Goal: Transaction & Acquisition: Purchase product/service

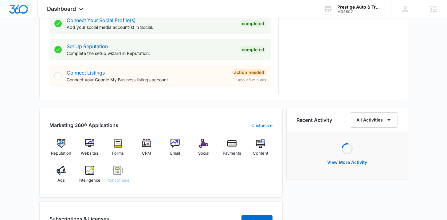
scroll to position [293, 0]
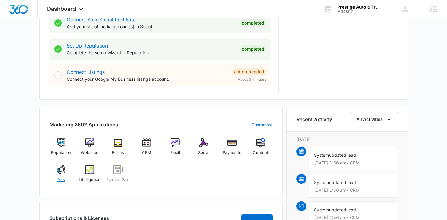
click at [62, 173] on img at bounding box center [61, 169] width 9 height 9
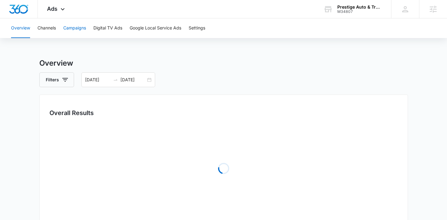
click at [76, 37] on button "Campaigns" at bounding box center [74, 28] width 23 height 20
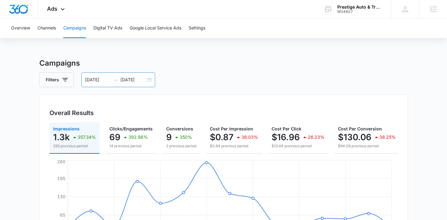
click at [150, 80] on div "09/17/2025 10/01/2025" at bounding box center [118, 80] width 74 height 15
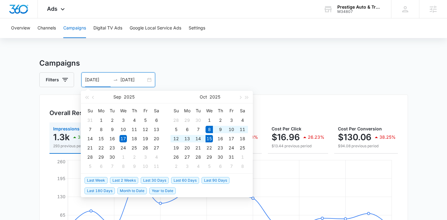
click at [101, 182] on span "Last Week" at bounding box center [95, 180] width 23 height 7
type input "10/08/2025"
type input "10/15/2025"
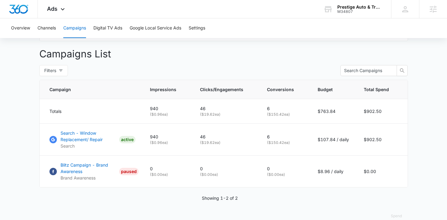
scroll to position [235, 0]
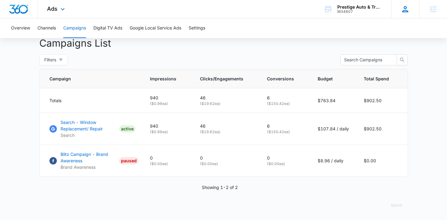
click at [406, 11] on icon at bounding box center [405, 9] width 6 height 6
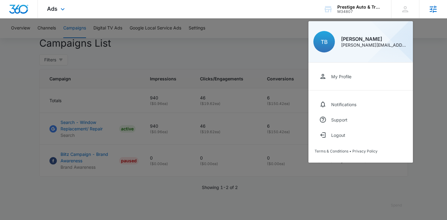
click at [429, 8] on icon at bounding box center [433, 9] width 9 height 9
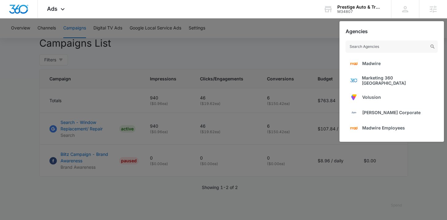
click at [297, 33] on div at bounding box center [223, 110] width 447 height 220
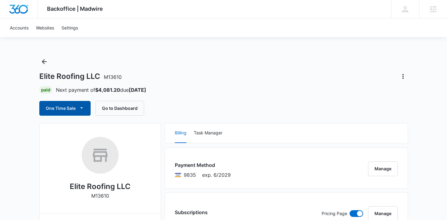
click at [74, 109] on button "One Time Sale" at bounding box center [64, 108] width 51 height 15
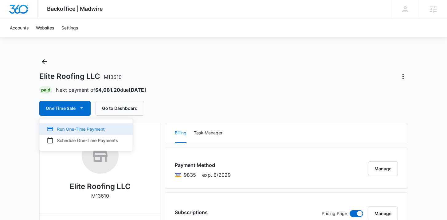
click at [72, 126] on div "Run One-Time Payment" at bounding box center [82, 129] width 71 height 6
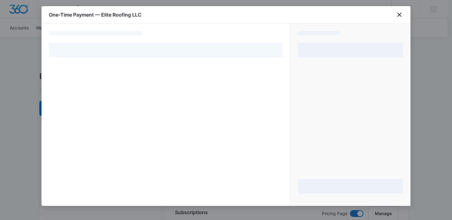
select select "pm_1PtaRXA4n8RTgNjUt8BxygLQ"
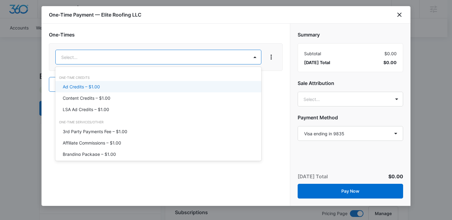
click at [119, 85] on div "Ad Credits – $1.00" at bounding box center [158, 87] width 190 height 6
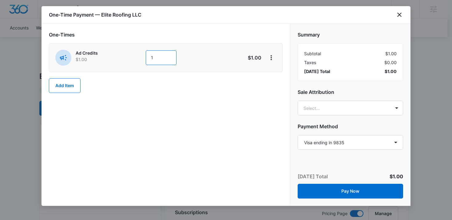
click at [150, 60] on input "1" at bounding box center [161, 57] width 31 height 15
type input "4000"
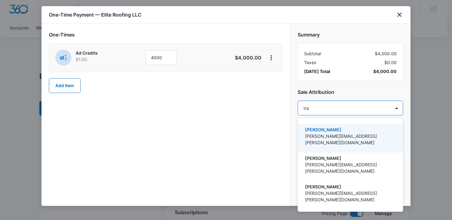
type input "trav"
click at [321, 131] on p "[PERSON_NAME]" at bounding box center [349, 130] width 89 height 6
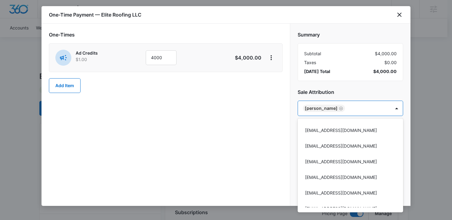
click at [262, 140] on div at bounding box center [226, 110] width 452 height 220
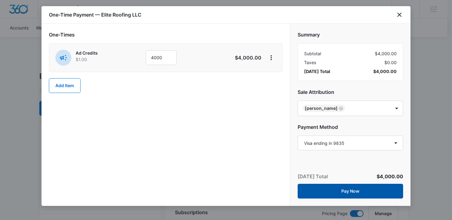
click at [326, 189] on button "Pay Now" at bounding box center [349, 191] width 105 height 15
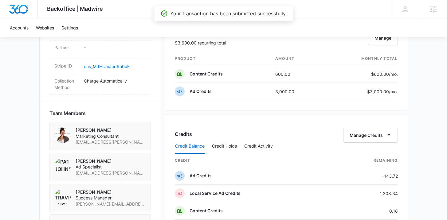
scroll to position [404, 0]
